Goal: Connect with others: Establish contact or relationships with other users

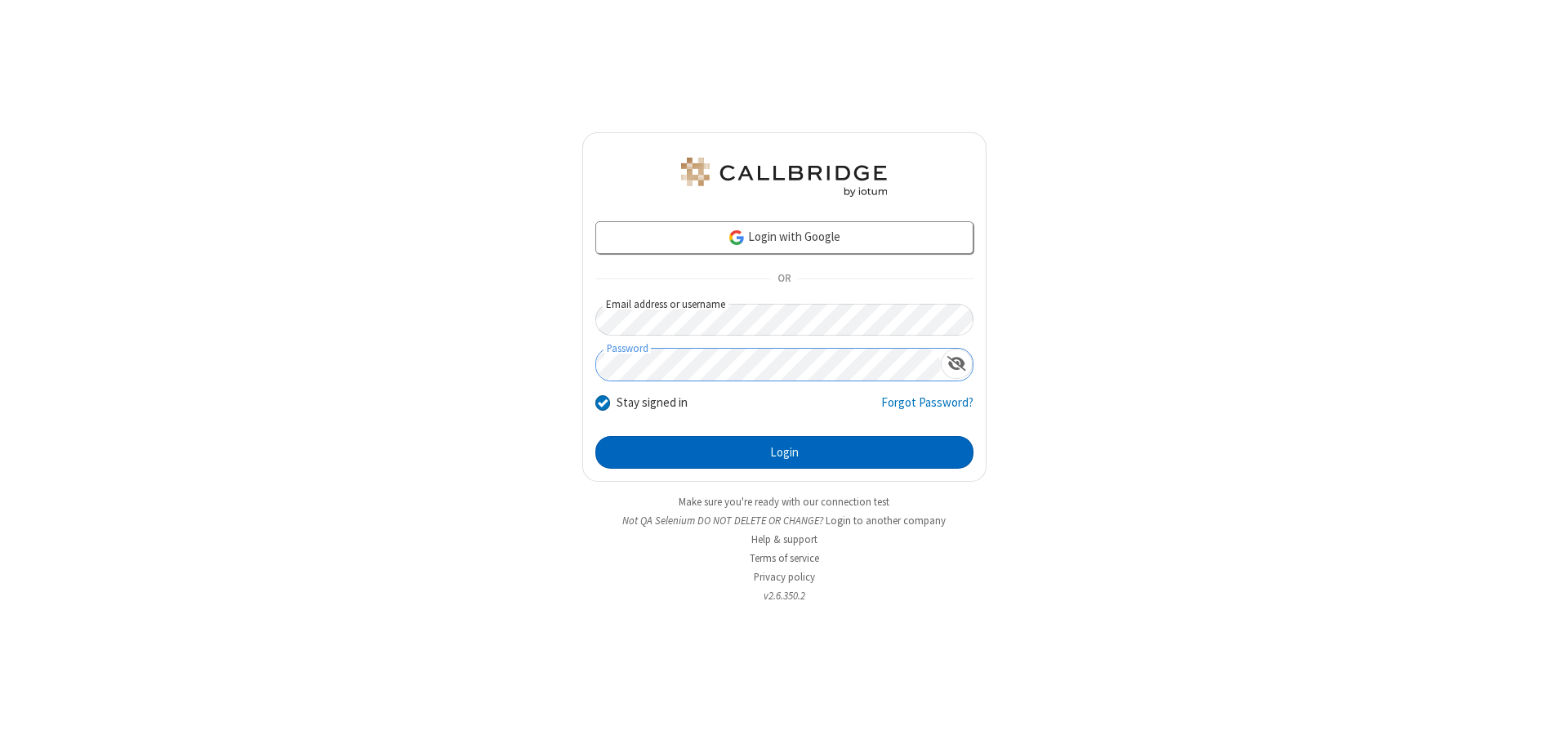
click at [784, 452] on button "Login" at bounding box center [784, 452] width 378 height 33
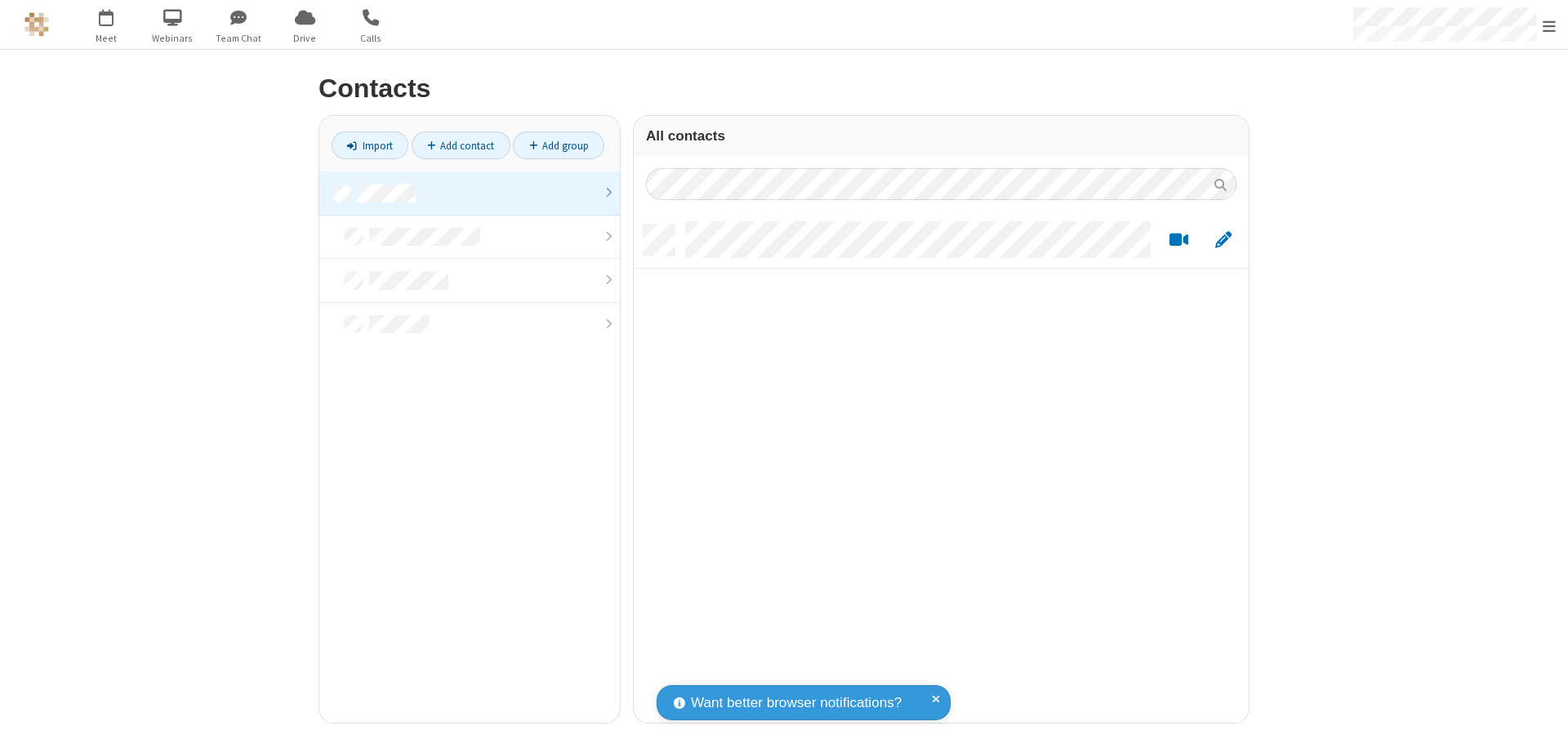
scroll to position [498, 603]
click at [469, 192] on link at bounding box center [469, 194] width 300 height 45
click at [460, 145] on link "Add contact" at bounding box center [460, 145] width 99 height 28
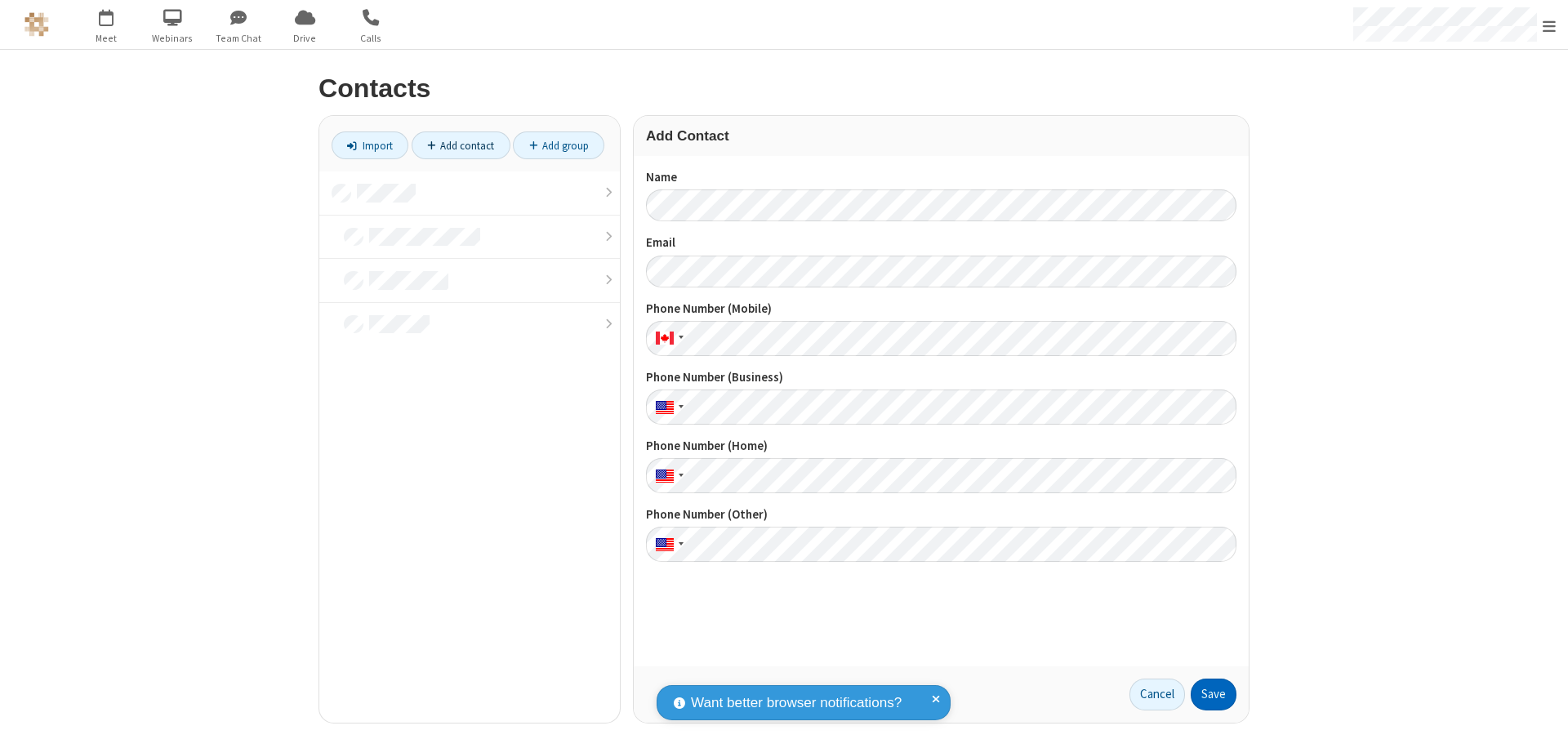
click at [1214, 694] on button "Save" at bounding box center [1213, 695] width 45 height 33
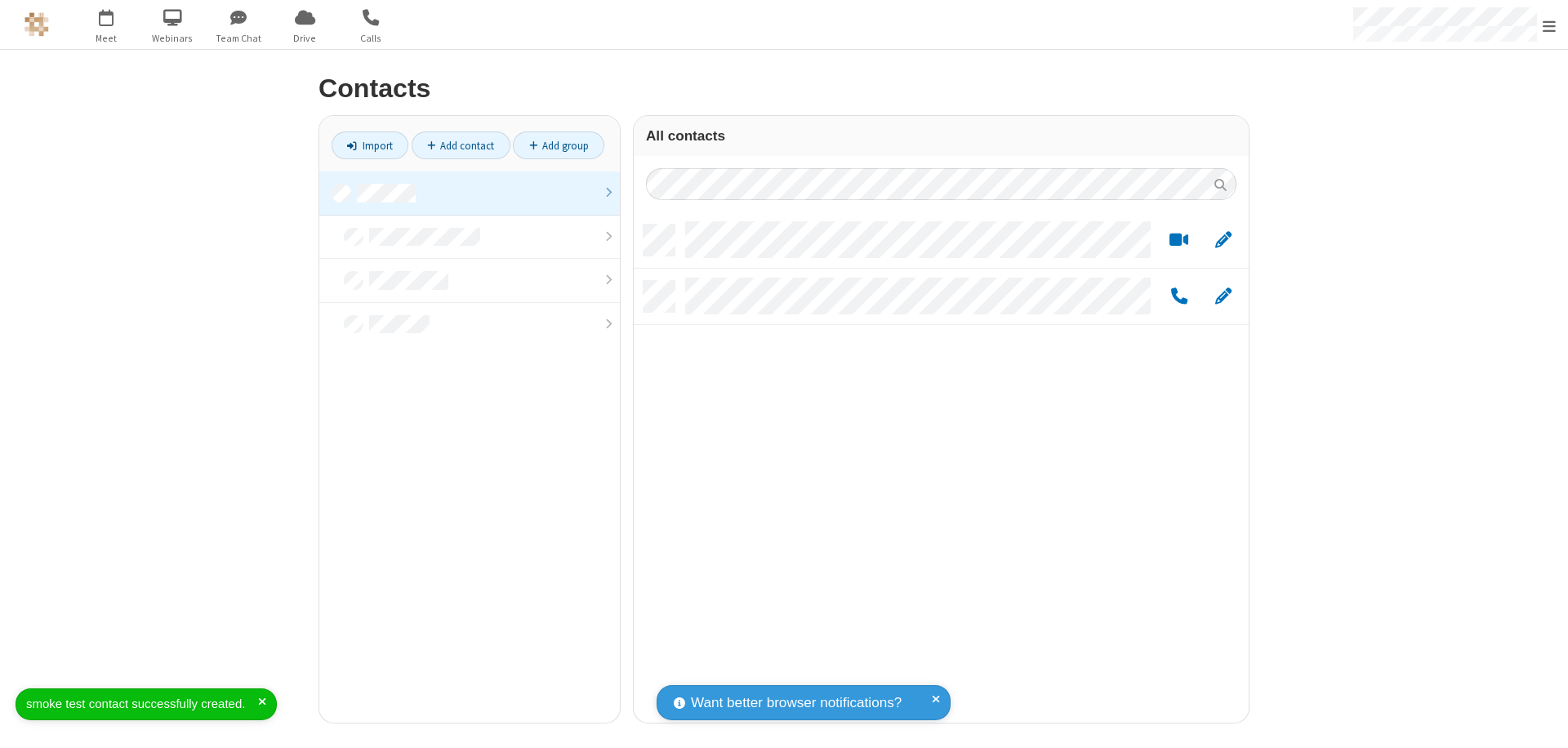
scroll to position [498, 603]
